Goal: Complete application form

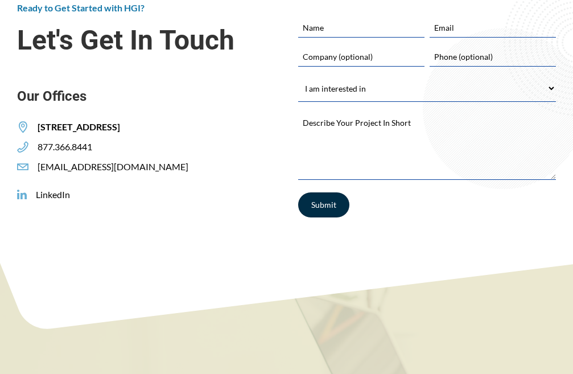
scroll to position [1594, 0]
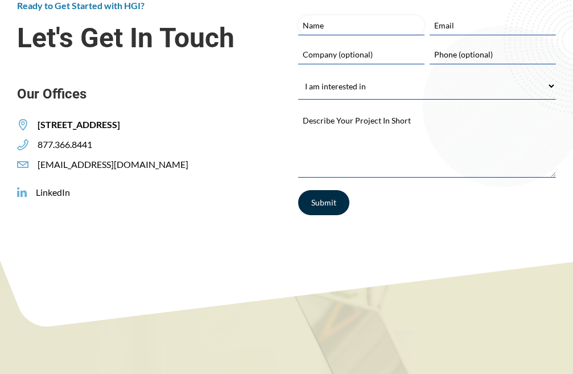
click at [372, 35] on input "Name" at bounding box center [361, 24] width 126 height 19
type input "[PERSON_NAME]"
type input "[EMAIL_ADDRESS][DOMAIN_NAME]"
click at [396, 64] on input "Company (optional)" at bounding box center [361, 53] width 126 height 19
type input "-"
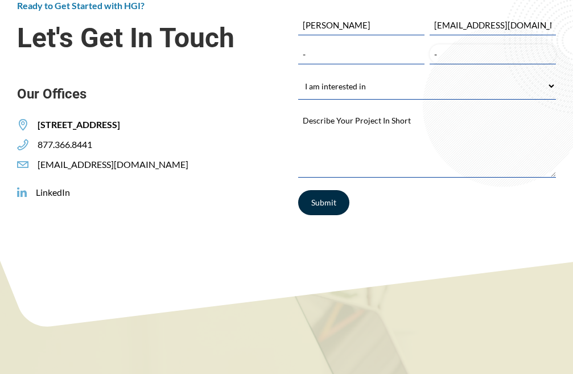
type input "-"
click at [385, 99] on select "I am interested in Finding a Job Building My Team Joining HGI Other" at bounding box center [427, 86] width 259 height 26
select select "Finding a Job"
click at [298, 99] on select "I am interested in Finding a Job Building My Team Joining HGI Other" at bounding box center [427, 86] width 259 height 26
click at [382, 144] on textarea "Describe Your Project In Short *" at bounding box center [427, 143] width 259 height 68
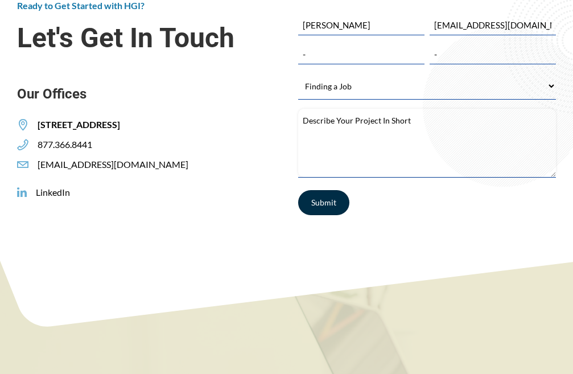
click at [369, 177] on textarea "Describe Your Project In Short *" at bounding box center [427, 143] width 259 height 68
paste textarea "Hello, I would like to offer some suggestions for your website. No cost, no cat…"
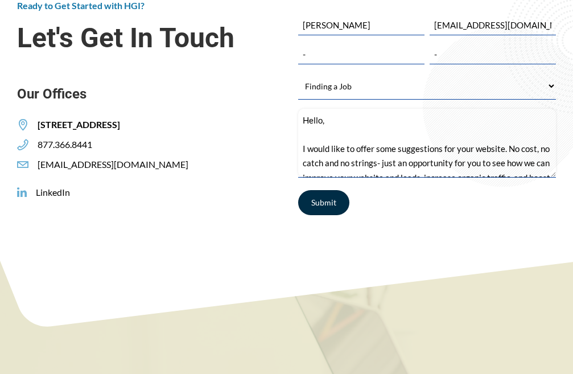
scroll to position [92, 0]
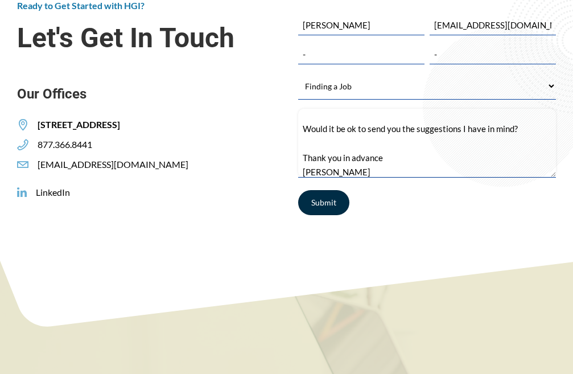
type textarea "Hello, I would like to offer some suggestions for your website. No cost, no cat…"
click at [376, 99] on select "I am interested in Finding a Job Building My Team Joining HGI Other" at bounding box center [427, 86] width 259 height 26
select select "Building My Team"
click at [298, 99] on select "I am interested in Finding a Job Building My Team Joining HGI Other" at bounding box center [427, 86] width 259 height 26
click at [330, 216] on input "Submit" at bounding box center [324, 203] width 52 height 26
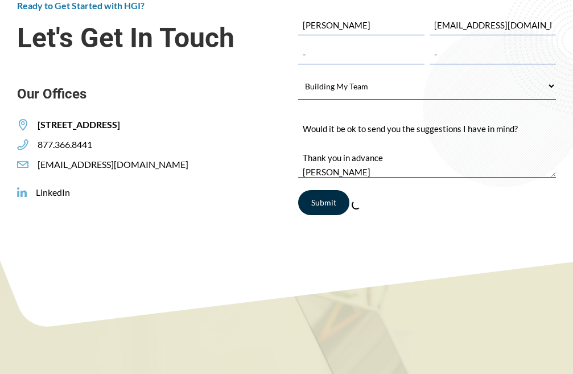
click at [330, 216] on input "Submit" at bounding box center [324, 203] width 52 height 26
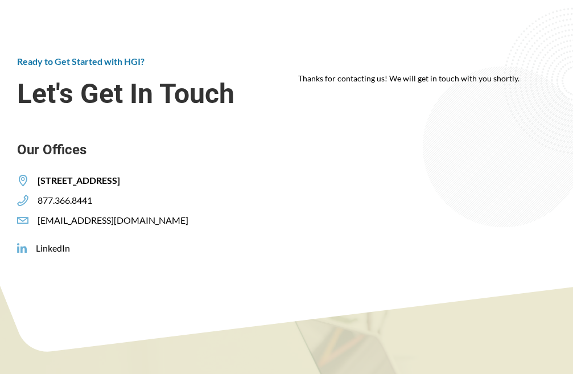
scroll to position [1558, 0]
